Goal: Transaction & Acquisition: Obtain resource

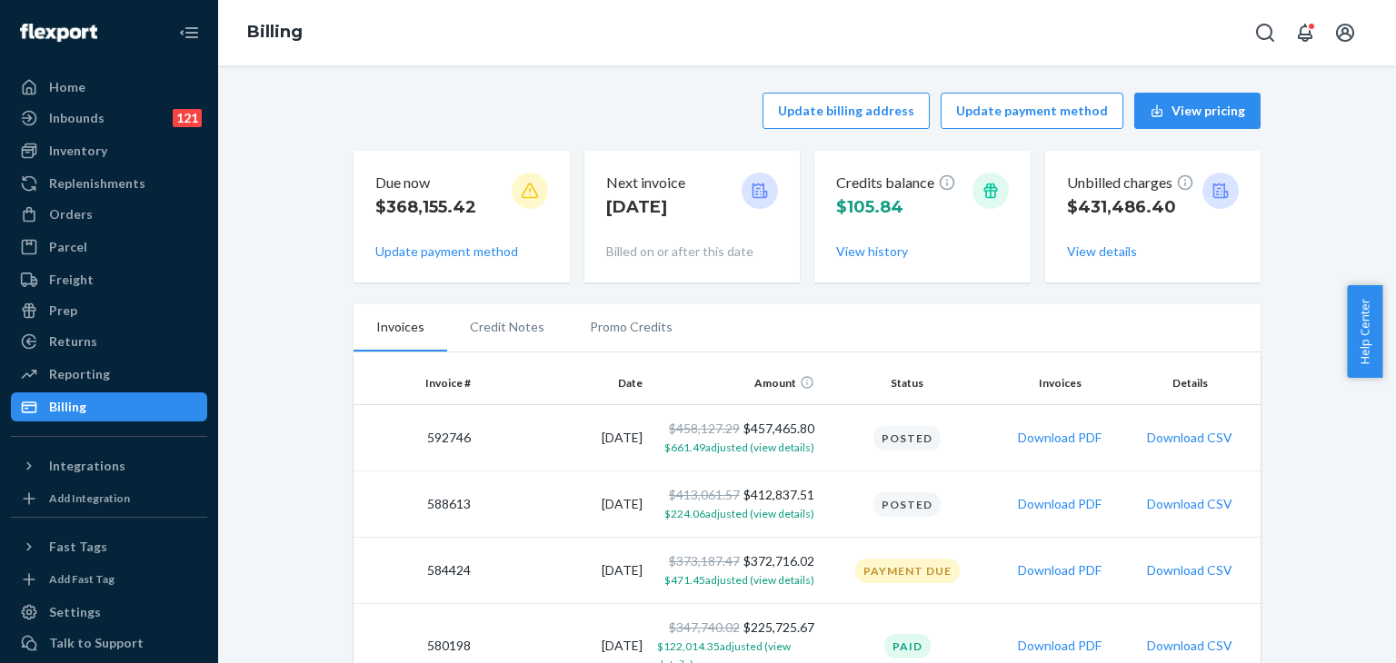
scroll to position [91, 0]
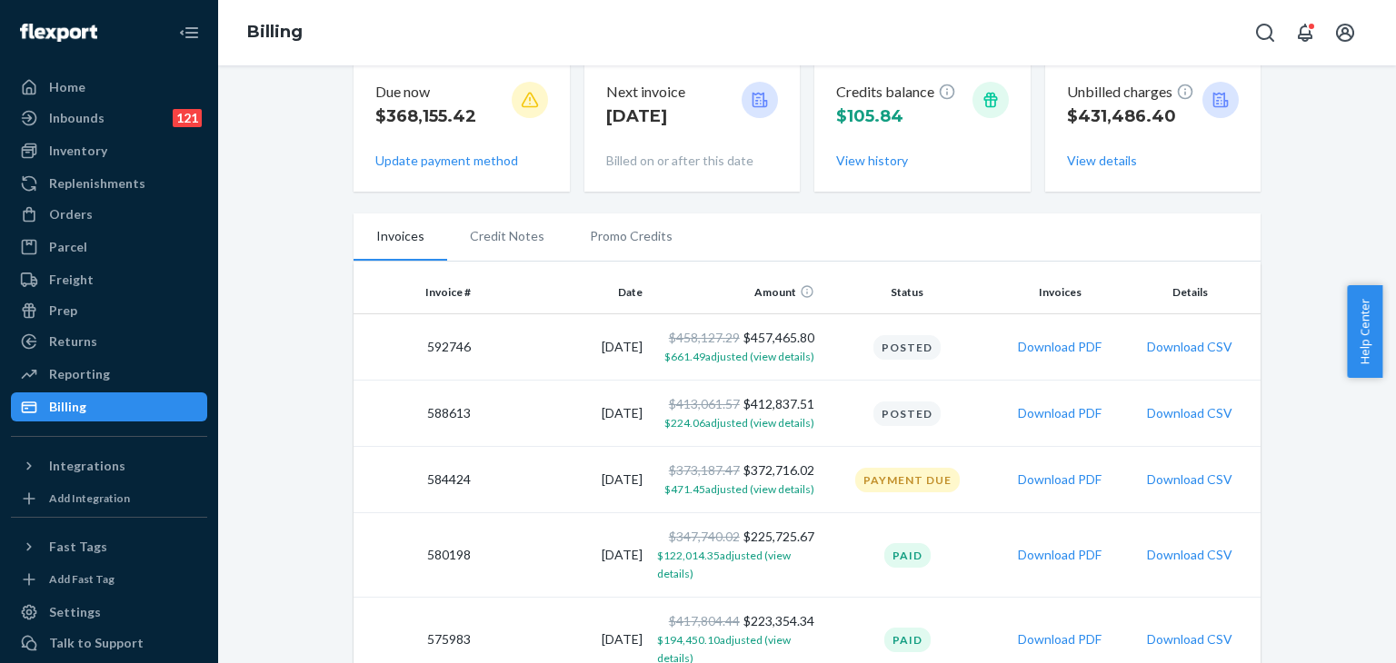
click at [684, 558] on span "$122,014.35 adjusted (view details)" at bounding box center [724, 565] width 134 height 32
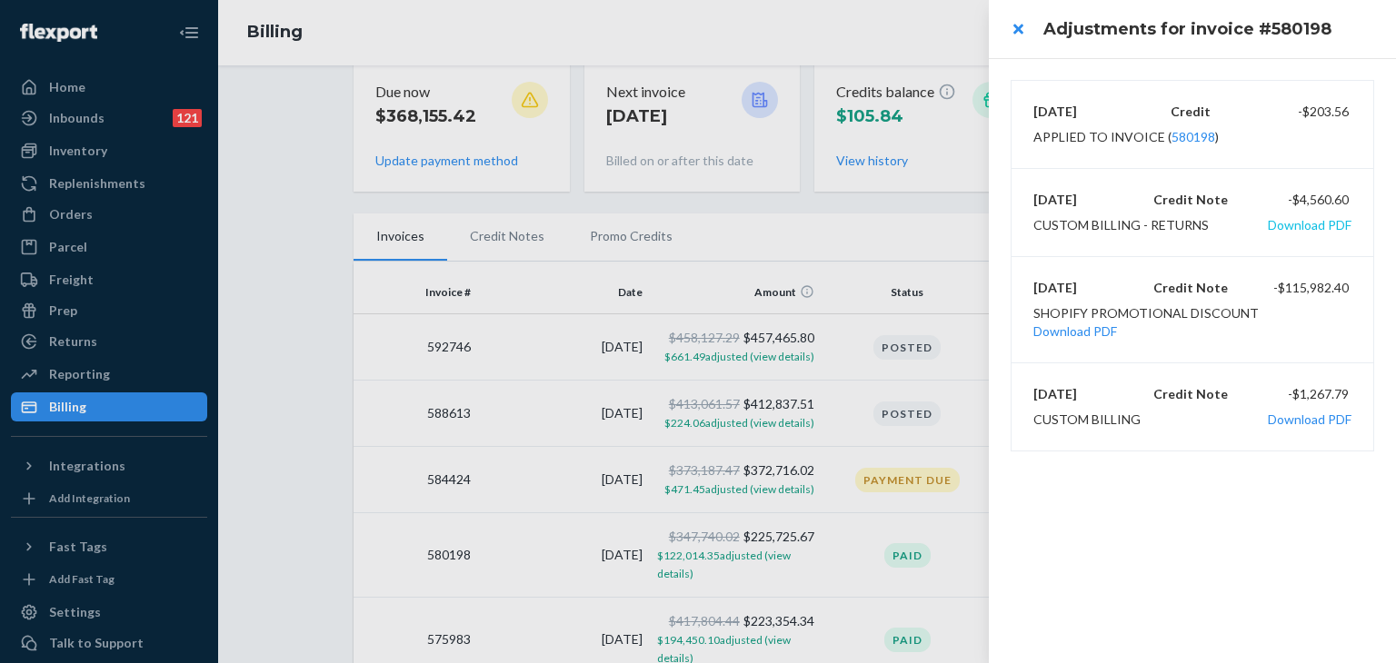
click at [1349, 220] on button "Download PDF" at bounding box center [1309, 225] width 84 height 18
click at [1013, 26] on button "close" at bounding box center [1017, 29] width 36 height 36
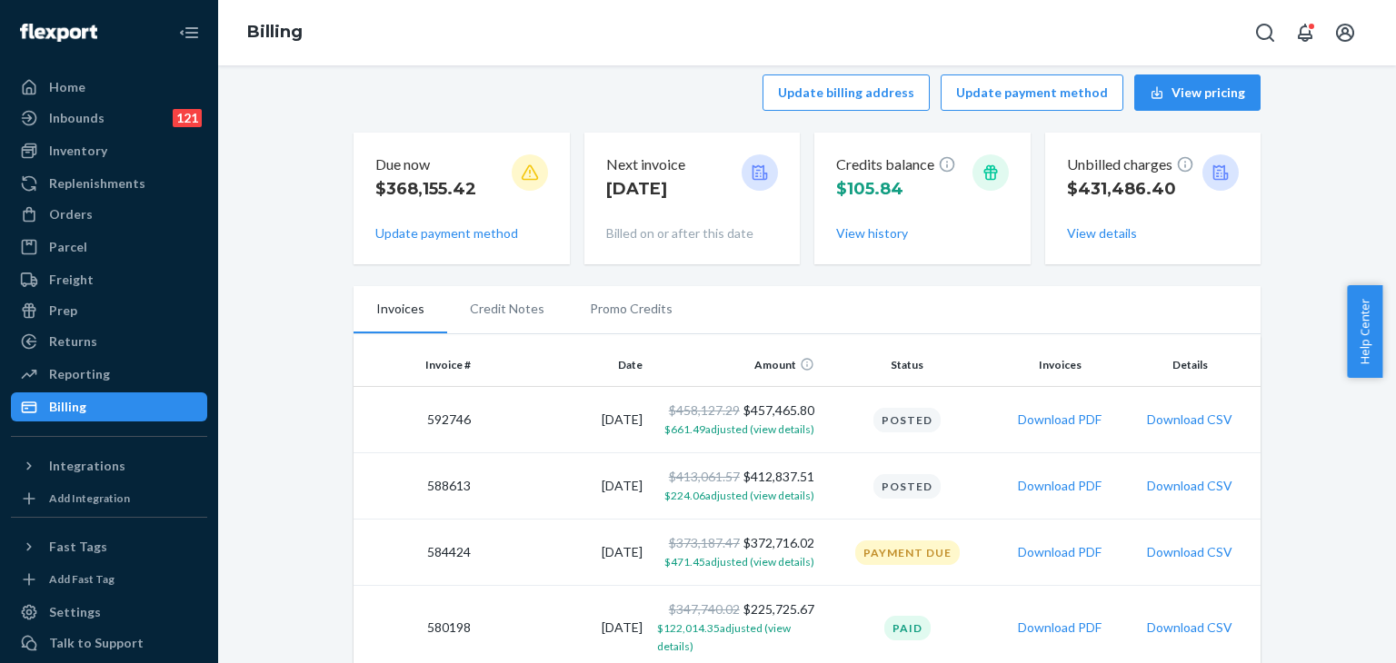
scroll to position [0, 0]
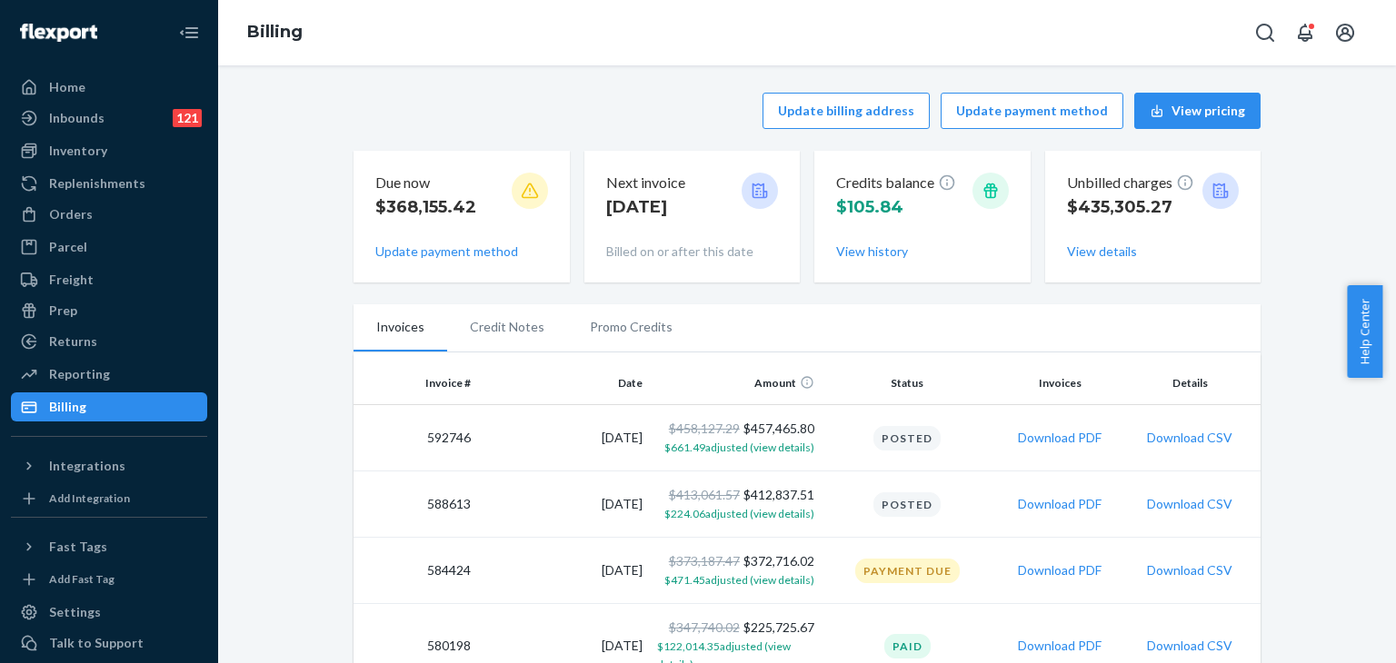
click at [1348, 19] on button "Open account menu" at bounding box center [1345, 33] width 36 height 36
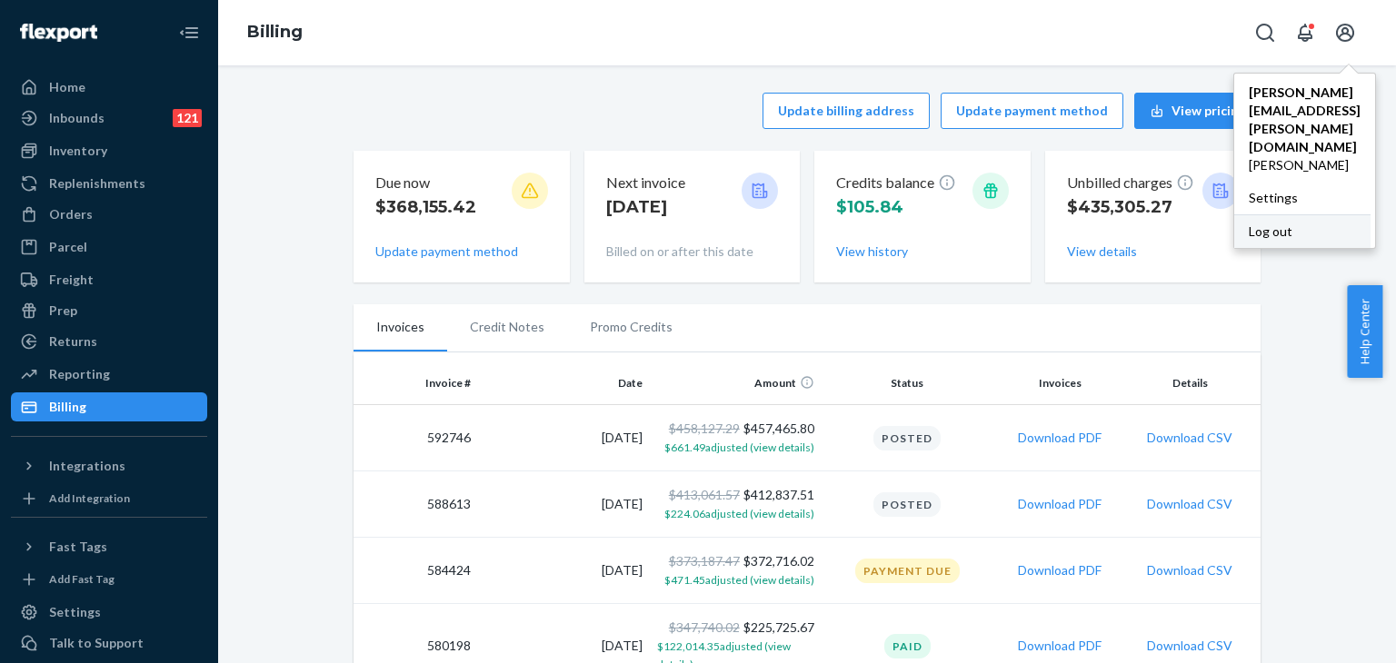
click at [1234, 214] on div "Log out" at bounding box center [1302, 231] width 136 height 34
